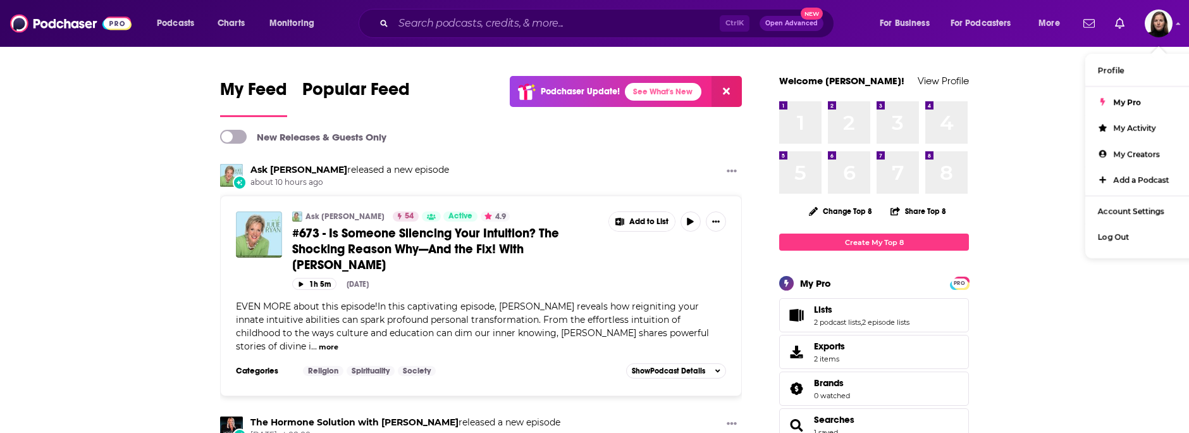
drag, startPoint x: 507, startPoint y: 41, endPoint x: 510, endPoint y: 27, distance: 14.1
click at [507, 36] on div "Podcasts Charts Monitoring Ctrl K Open Advanced New For Business For Podcasters…" at bounding box center [594, 23] width 1189 height 47
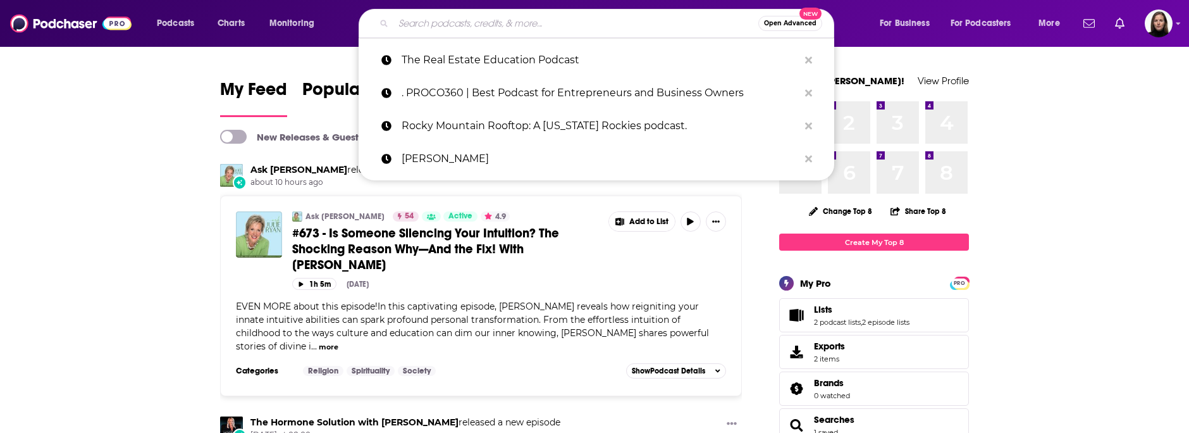
click at [512, 27] on input "Search podcasts, credits, & more..." at bounding box center [575, 23] width 365 height 20
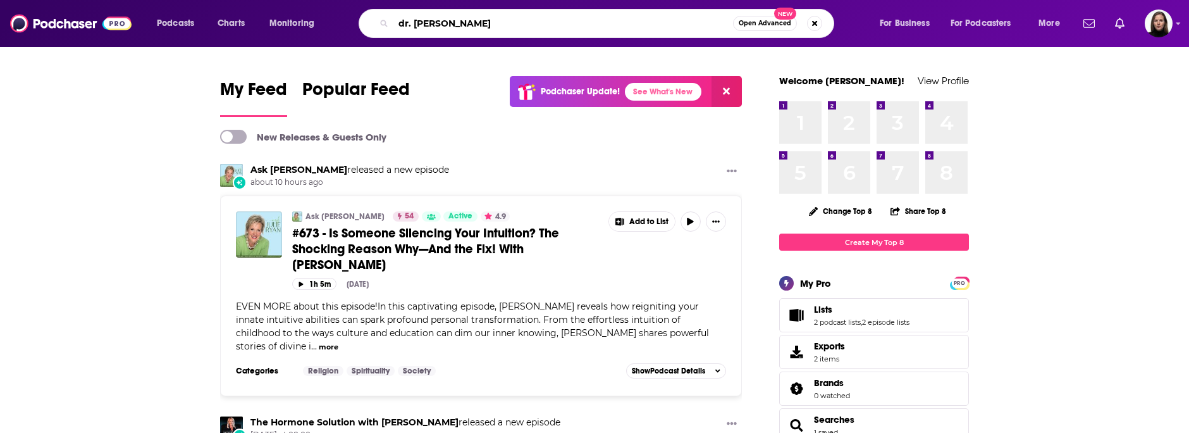
drag, startPoint x: 528, startPoint y: 13, endPoint x: 381, endPoint y: 13, distance: 146.7
click at [381, 13] on div "dr. [PERSON_NAME] Open Advanced New" at bounding box center [597, 23] width 476 height 29
paste input "[PERSON_NAME]"
type input "[PERSON_NAME]"
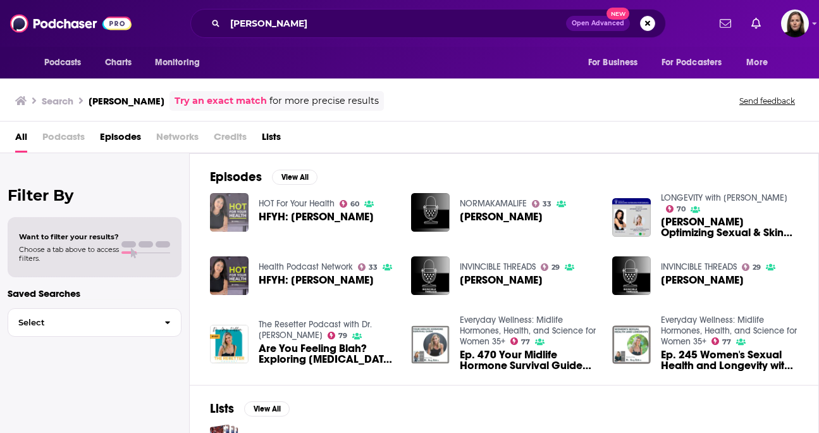
click at [219, 214] on img "HFYH: Dr. Amy Killen" at bounding box center [229, 212] width 39 height 39
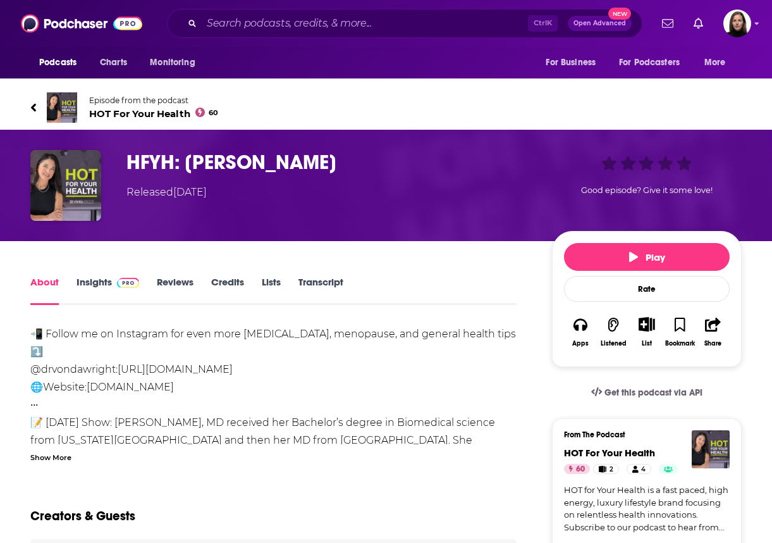
click at [232, 156] on h1 "HFYH: [PERSON_NAME]" at bounding box center [329, 162] width 405 height 25
click at [153, 115] on span "HOT For Your Health 60" at bounding box center [153, 114] width 129 height 12
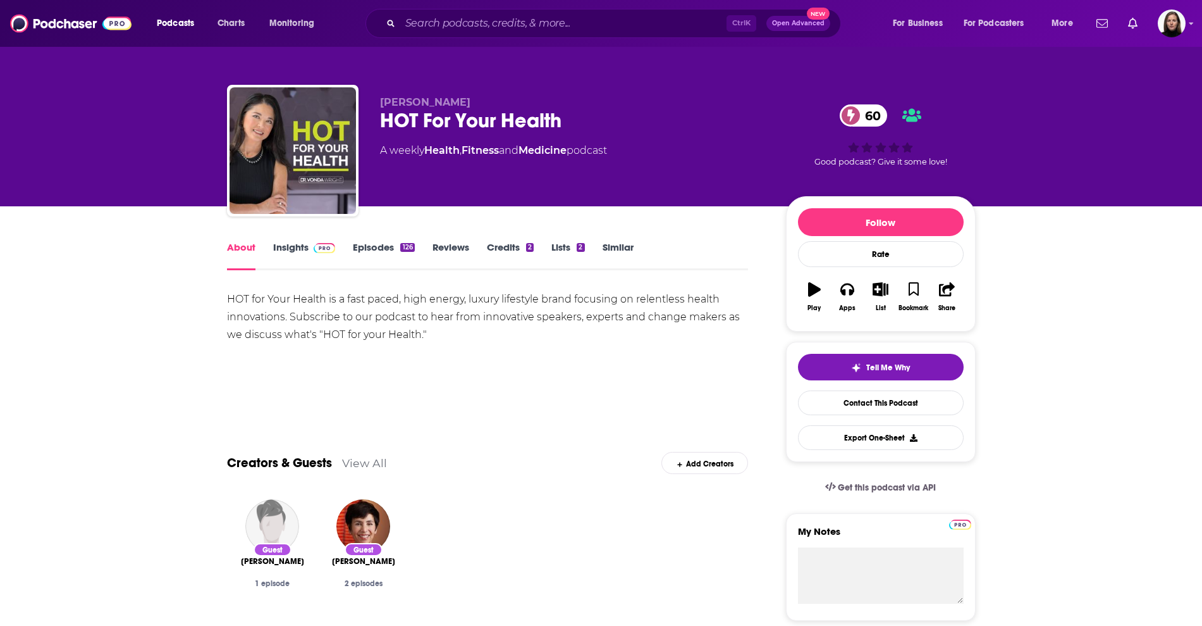
click at [388, 249] on link "Episodes 126" at bounding box center [383, 255] width 61 height 29
